Goal: Information Seeking & Learning: Compare options

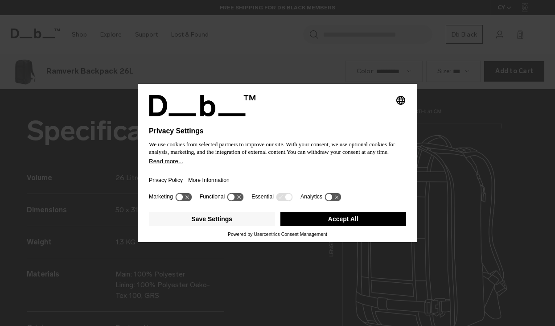
scroll to position [977, 0]
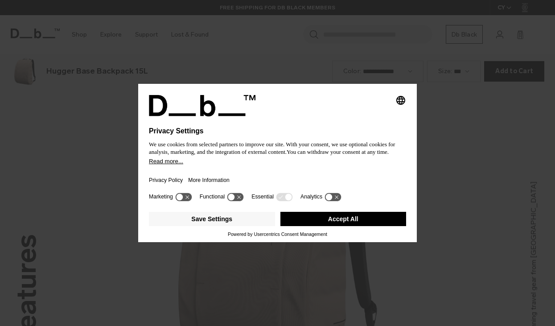
scroll to position [977, 0]
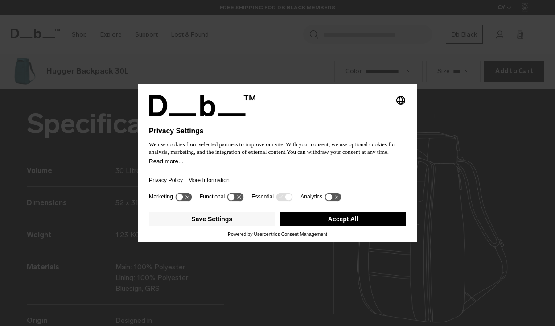
scroll to position [977, 0]
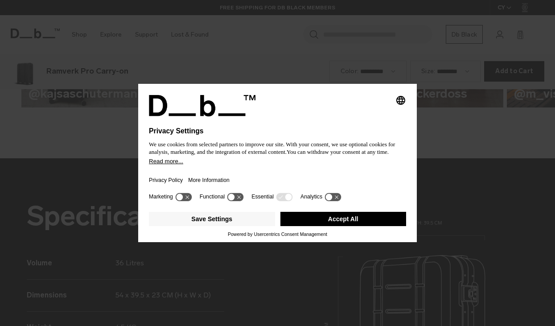
scroll to position [977, 0]
